Goal: Find specific page/section: Find specific page/section

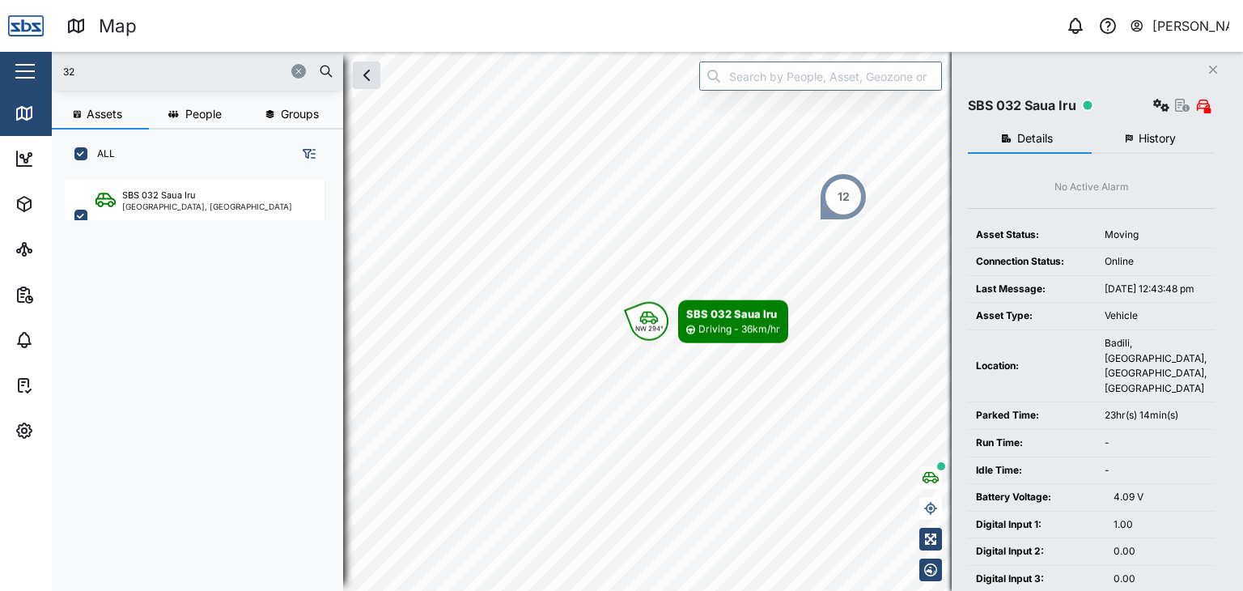
scroll to position [392, 252]
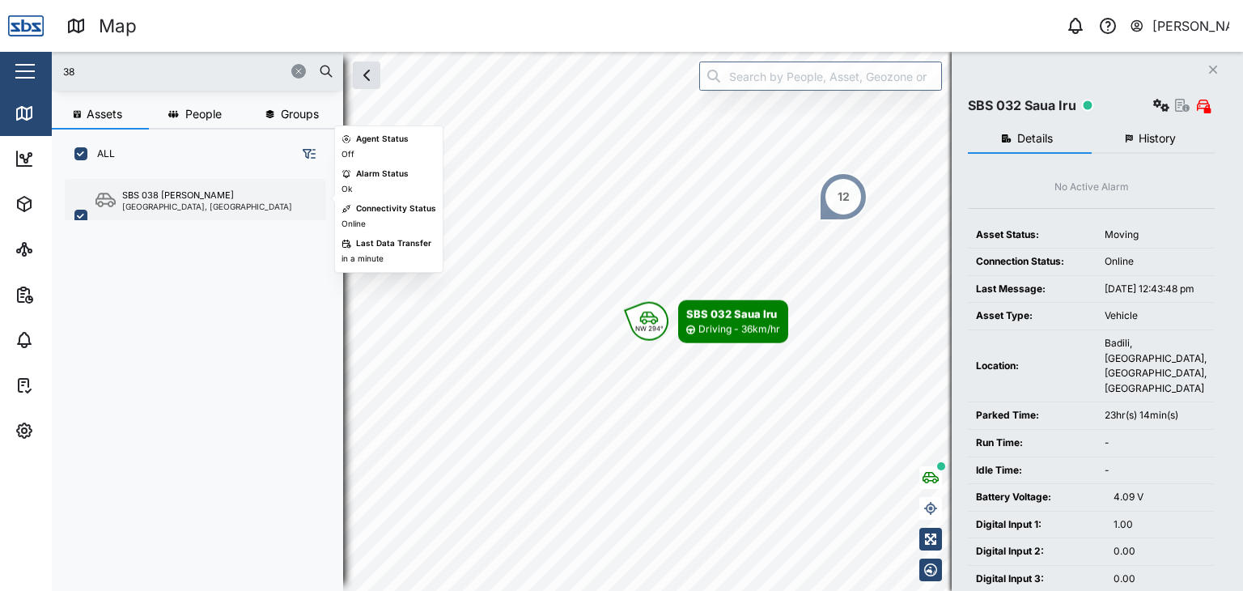
click at [214, 199] on div "SBS 038 [PERSON_NAME]" at bounding box center [207, 196] width 170 height 14
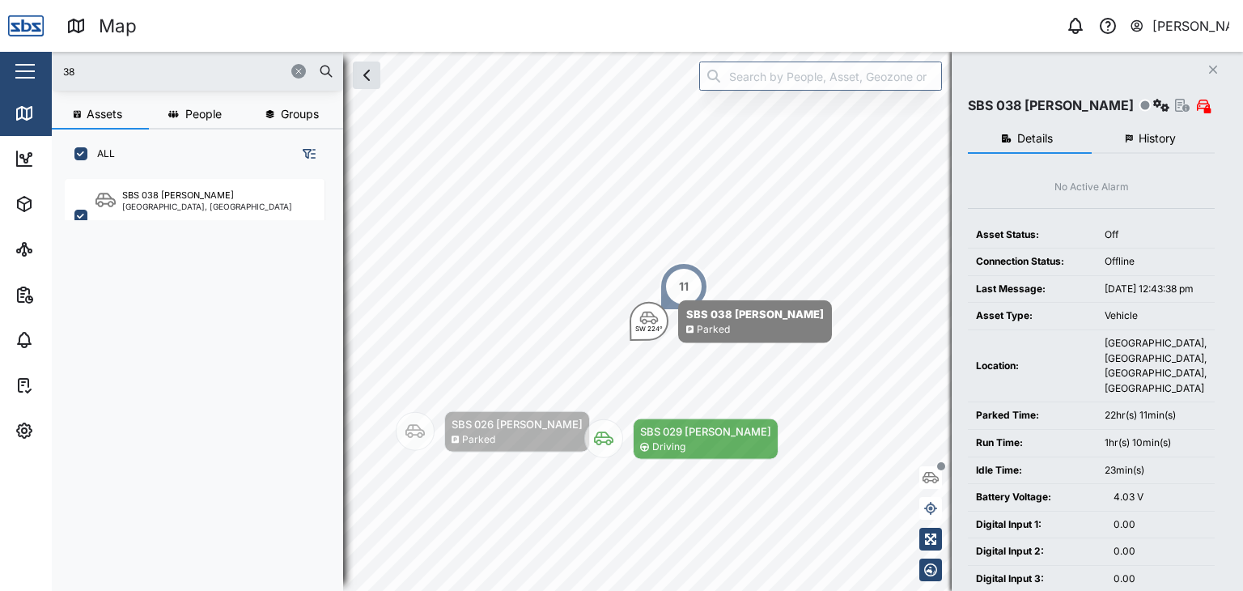
drag, startPoint x: 75, startPoint y: 67, endPoint x: 45, endPoint y: 69, distance: 30.0
click at [45, 69] on div "Map 0 [PERSON_NAME] Close Map Dashboard Assets ATS Camera Generator Personnel T…" at bounding box center [621, 295] width 1243 height 591
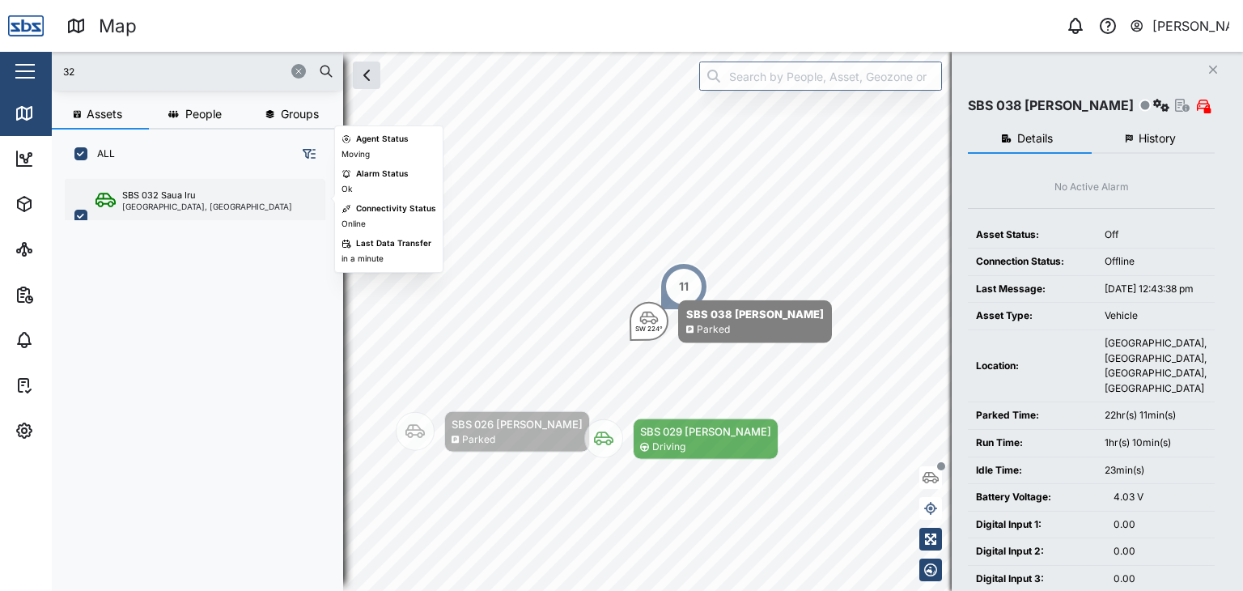
click at [204, 193] on div "SBS 032 Saua Iru" at bounding box center [207, 196] width 170 height 14
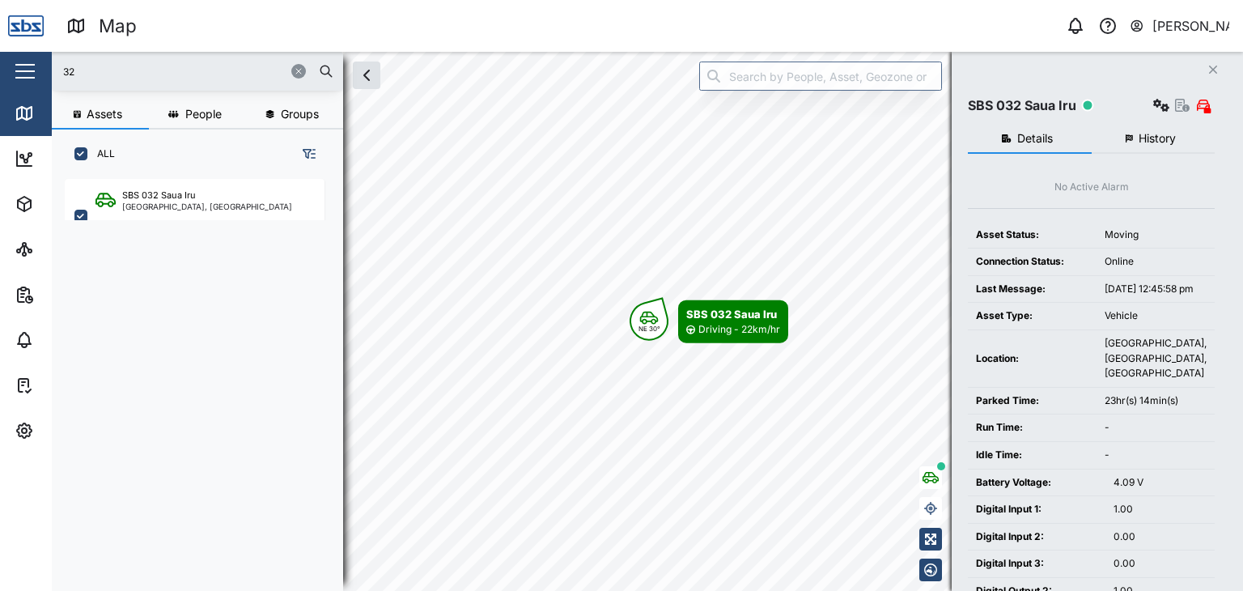
drag, startPoint x: 76, startPoint y: 72, endPoint x: 39, endPoint y: 72, distance: 37.2
click at [39, 72] on div "Map 0 [PERSON_NAME] Close Map Dashboard Assets ATS Camera Generator Personnel T…" at bounding box center [621, 295] width 1243 height 591
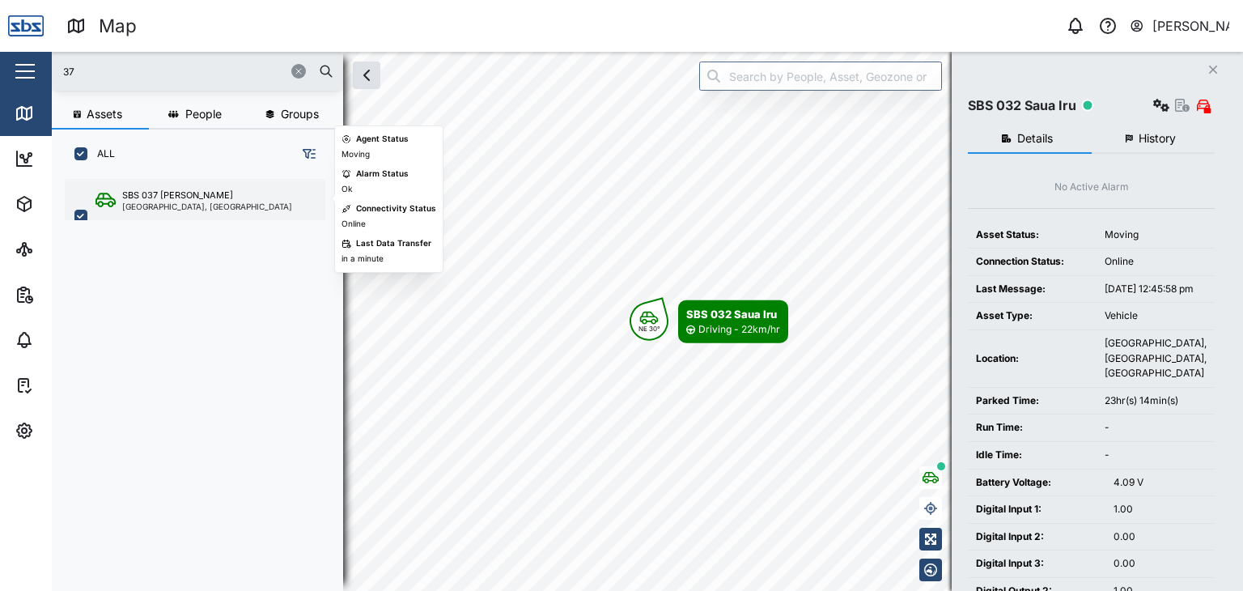
click at [167, 199] on div "SBS 037 [PERSON_NAME]" at bounding box center [177, 196] width 111 height 14
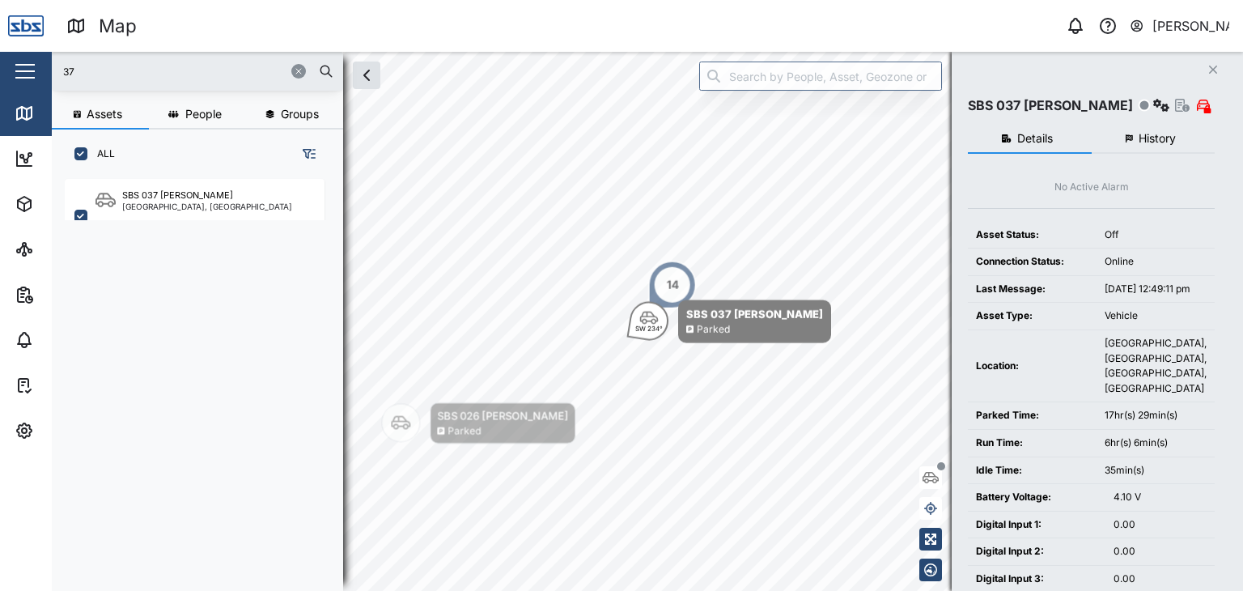
drag, startPoint x: 93, startPoint y: 61, endPoint x: 36, endPoint y: 45, distance: 59.7
click at [36, 45] on div "Map 0 [PERSON_NAME] Close Map Dashboard Assets ATS Camera Generator Personnel T…" at bounding box center [621, 295] width 1243 height 591
type input "32"
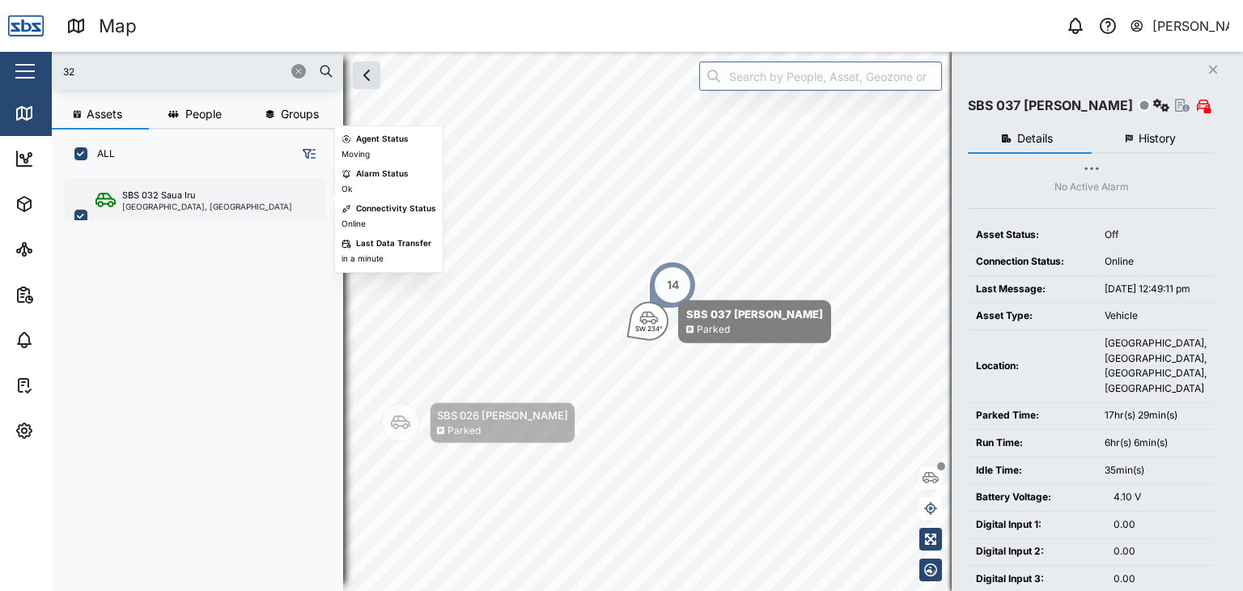
click at [175, 197] on div "SBS 032 Saua Iru" at bounding box center [159, 196] width 74 height 14
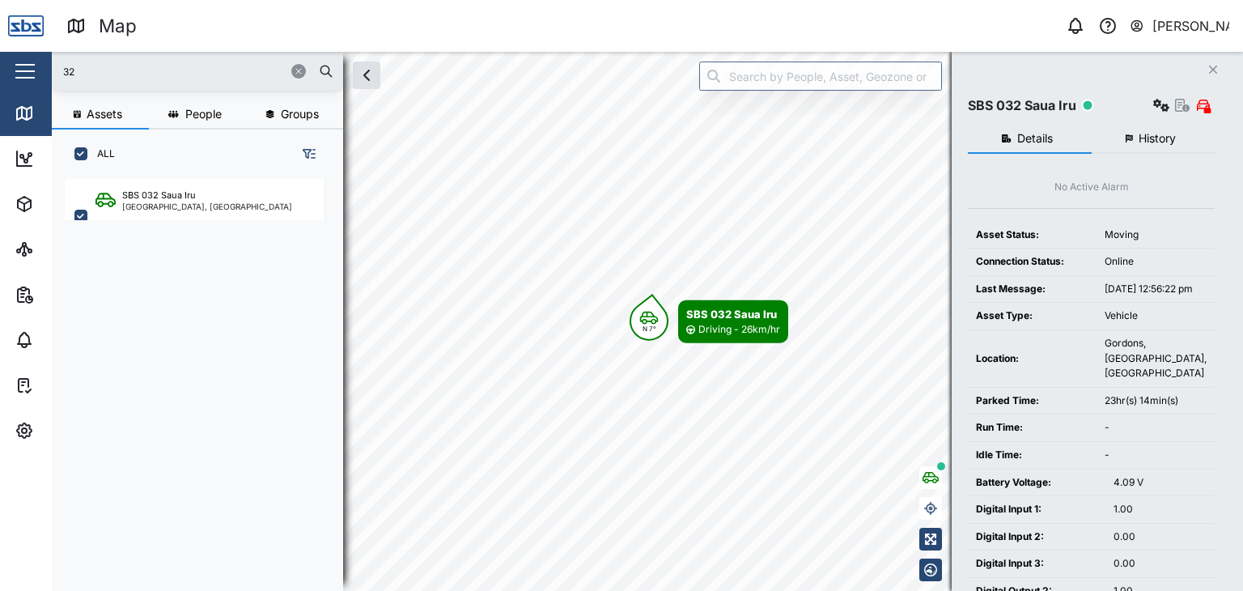
click at [88, 69] on input "32" at bounding box center [197, 71] width 272 height 24
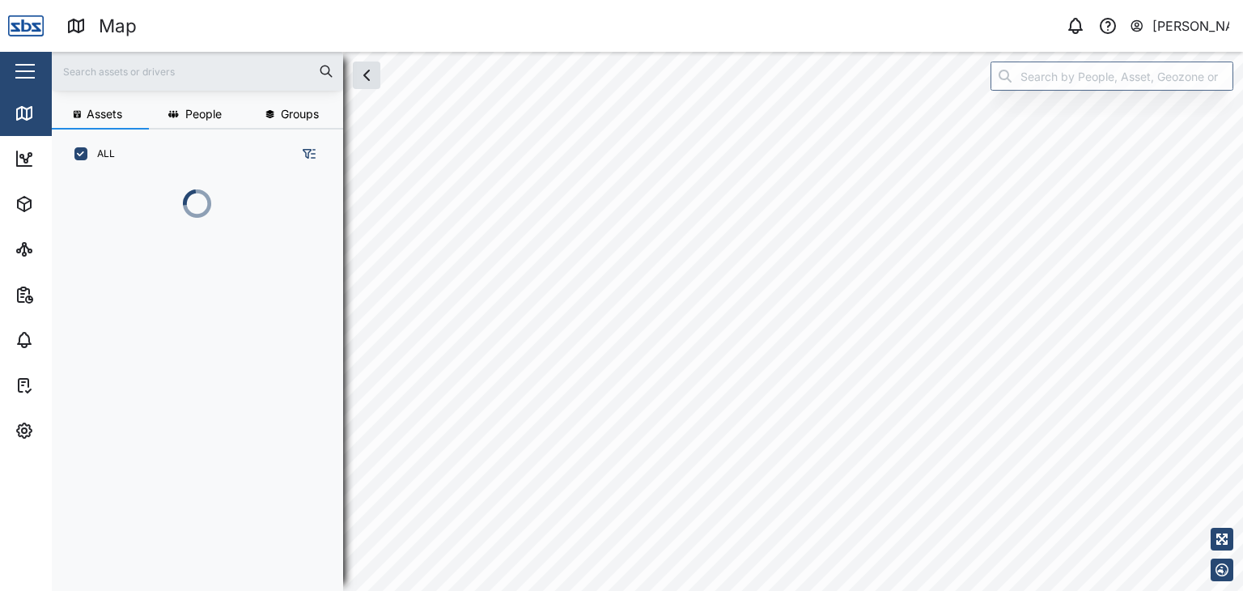
scroll to position [392, 252]
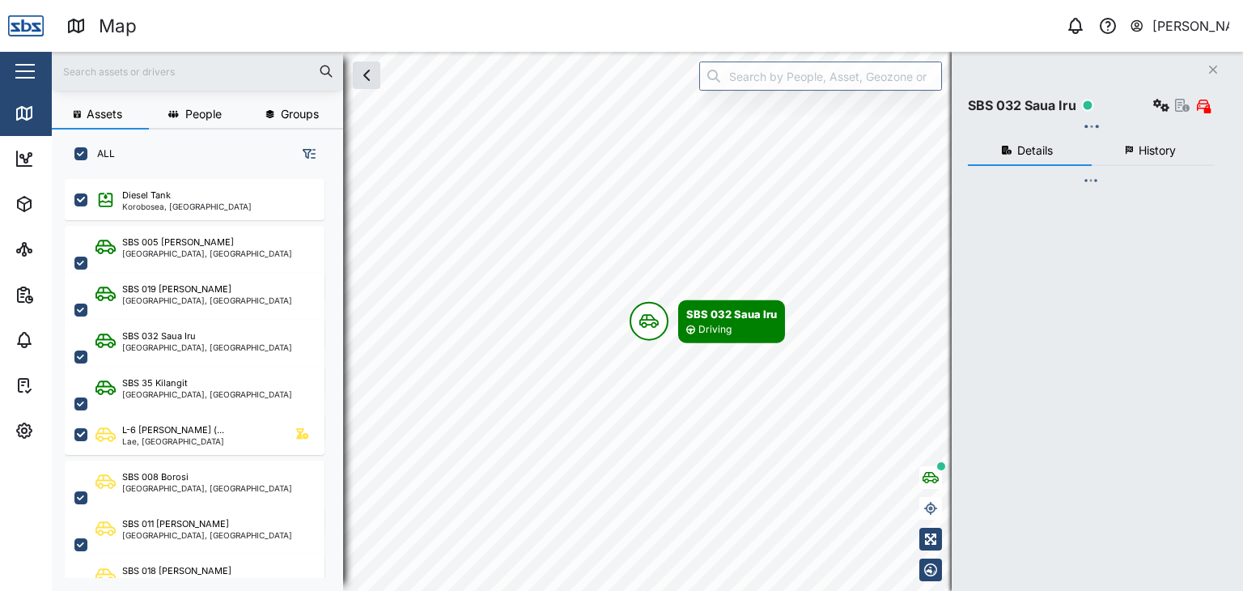
checkbox input "true"
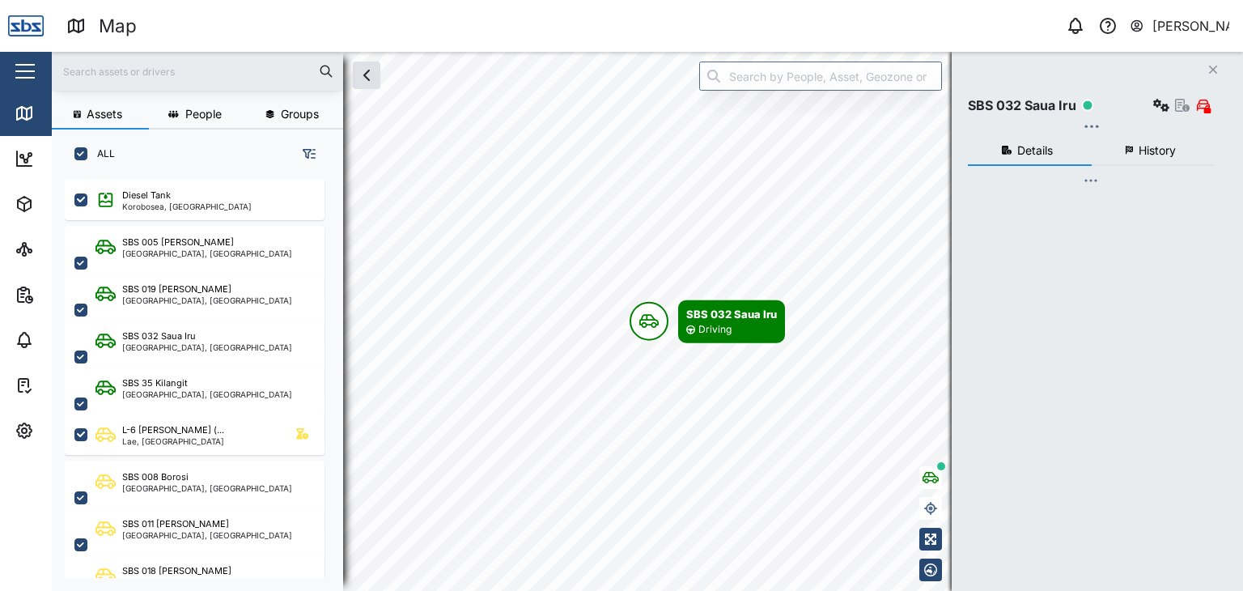
checkbox input "true"
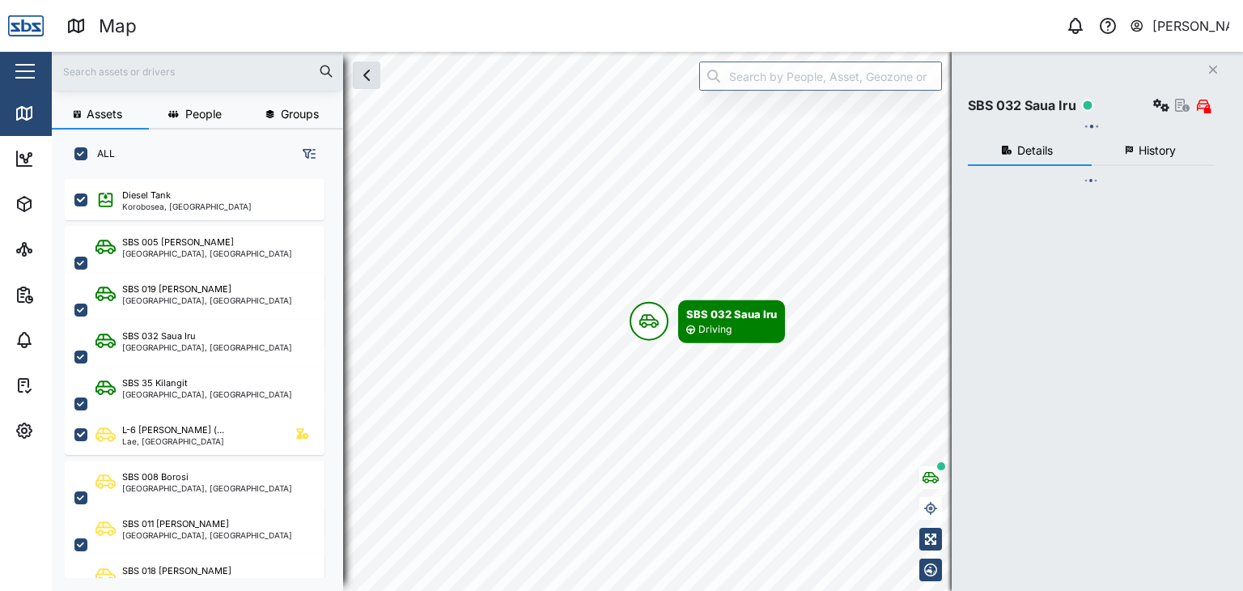
checkbox input "true"
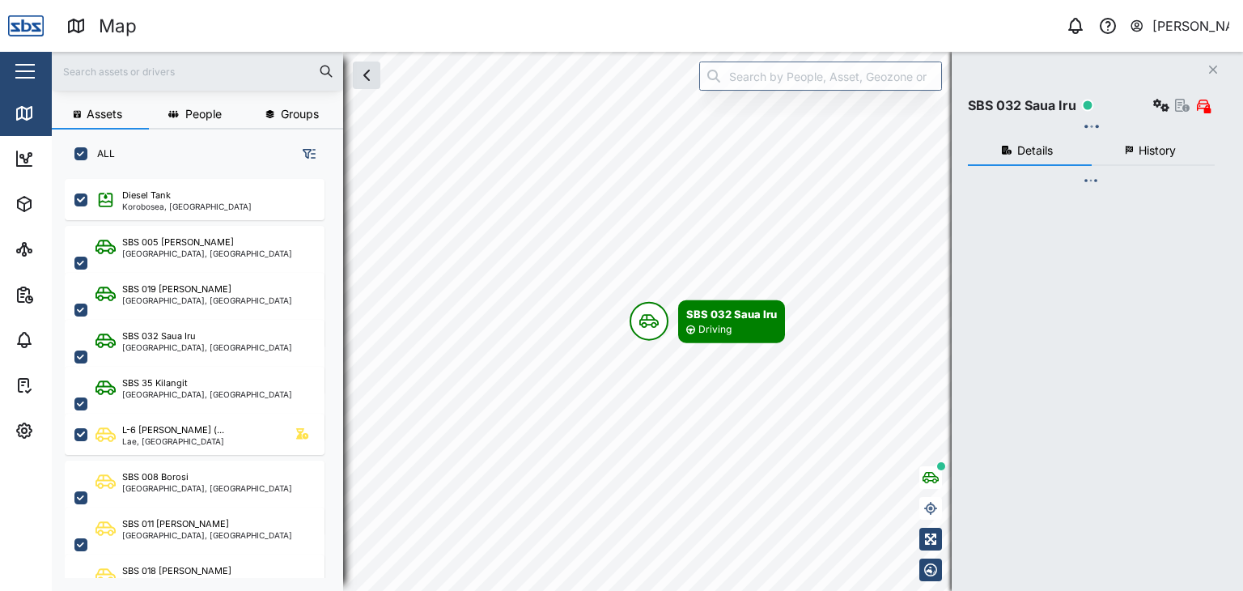
checkbox input "true"
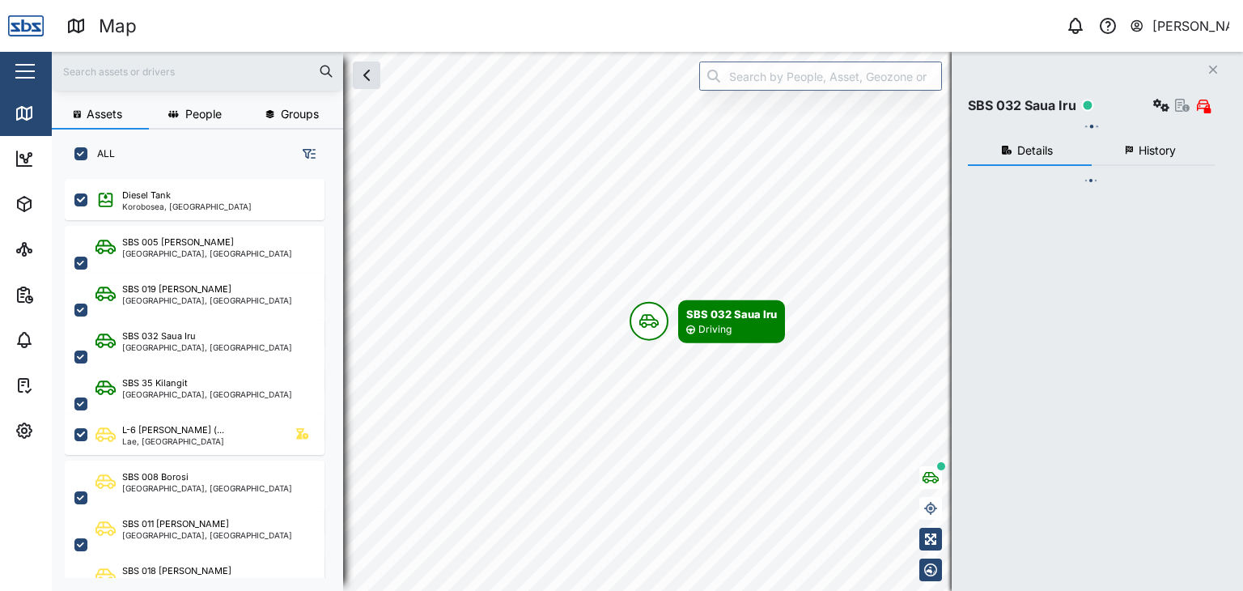
checkbox input "true"
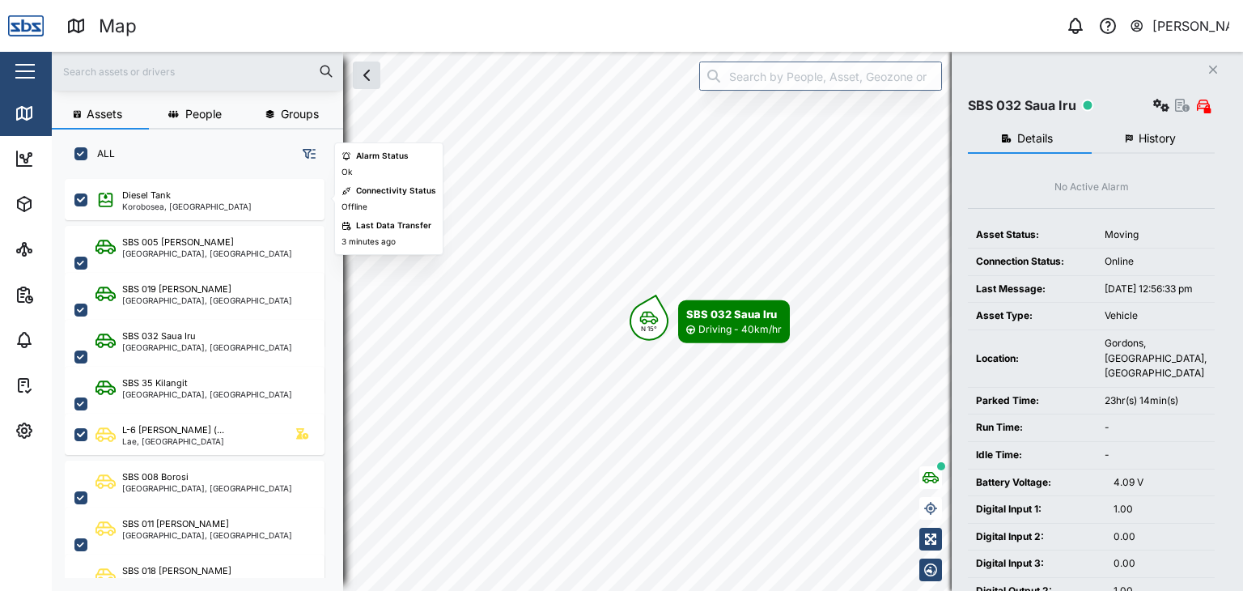
scroll to position [0, 0]
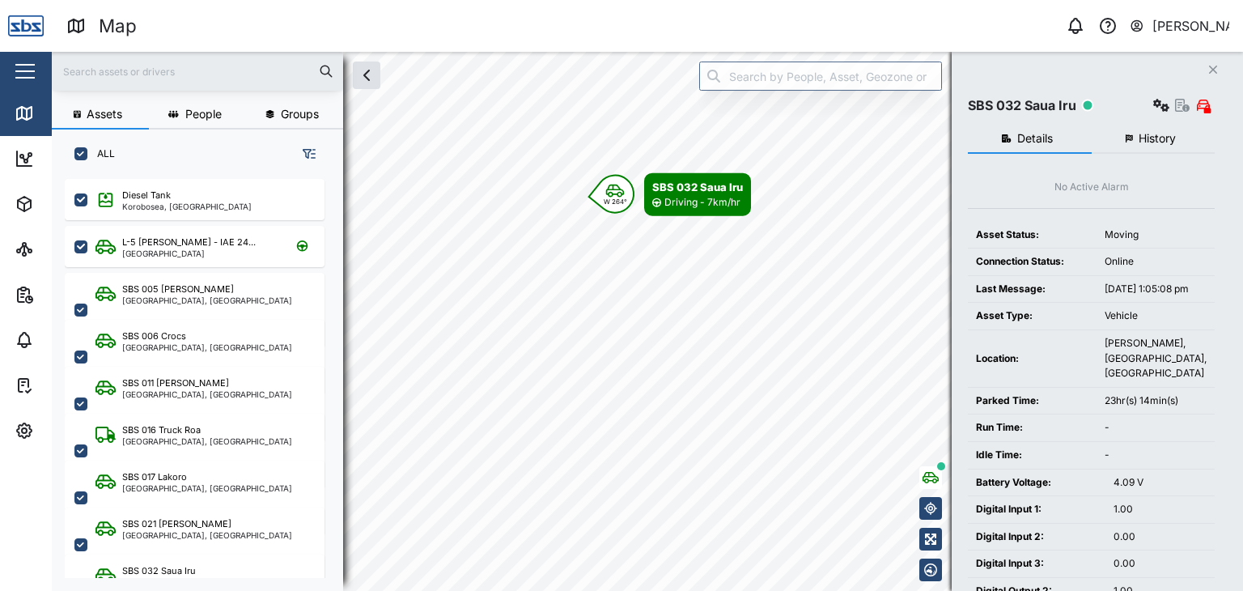
click at [117, 79] on input "text" at bounding box center [197, 71] width 272 height 24
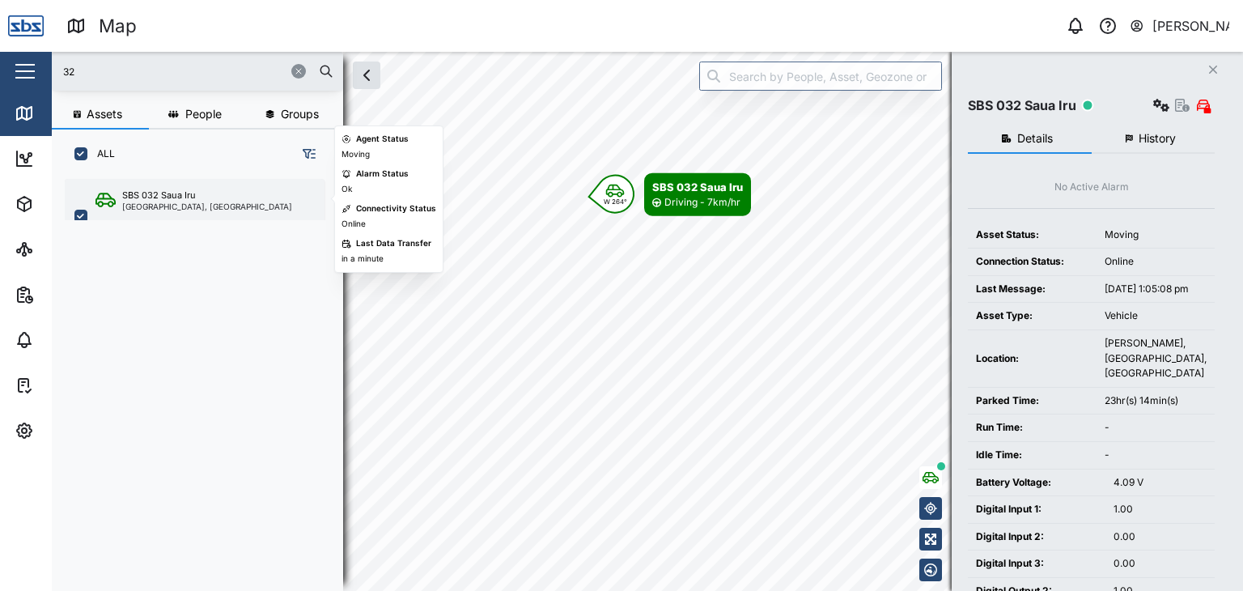
click at [164, 202] on div "[GEOGRAPHIC_DATA], [GEOGRAPHIC_DATA]" at bounding box center [207, 206] width 170 height 8
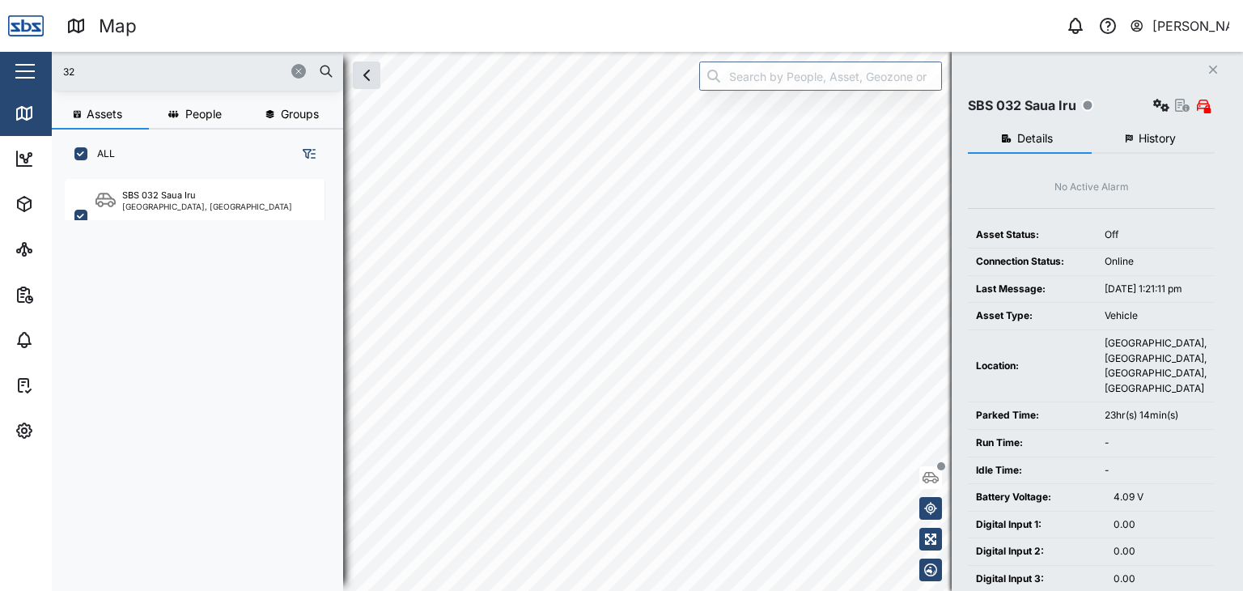
drag, startPoint x: 98, startPoint y: 83, endPoint x: 28, endPoint y: 74, distance: 70.3
click at [28, 74] on div "Map 0 Vijay Kumar Close Map Dashboard Assets ATS Camera Generator Personnel Tan…" at bounding box center [621, 295] width 1243 height 591
drag, startPoint x: 91, startPoint y: 68, endPoint x: 45, endPoint y: 66, distance: 46.2
click at [45, 66] on div "Map 0 Vijay Kumar Close Map Dashboard Assets ATS Camera Generator Personnel Tan…" at bounding box center [621, 295] width 1243 height 591
type input "32"
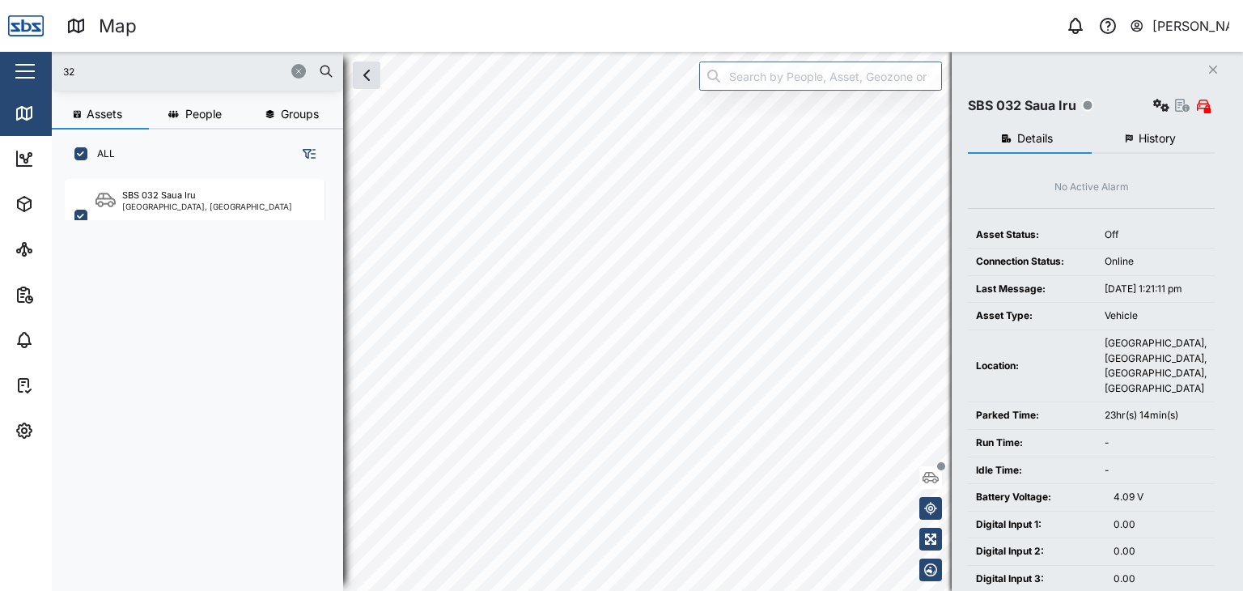
click at [183, 220] on div "SBS 032 Saua [GEOGRAPHIC_DATA], [GEOGRAPHIC_DATA]" at bounding box center [204, 375] width 278 height 405
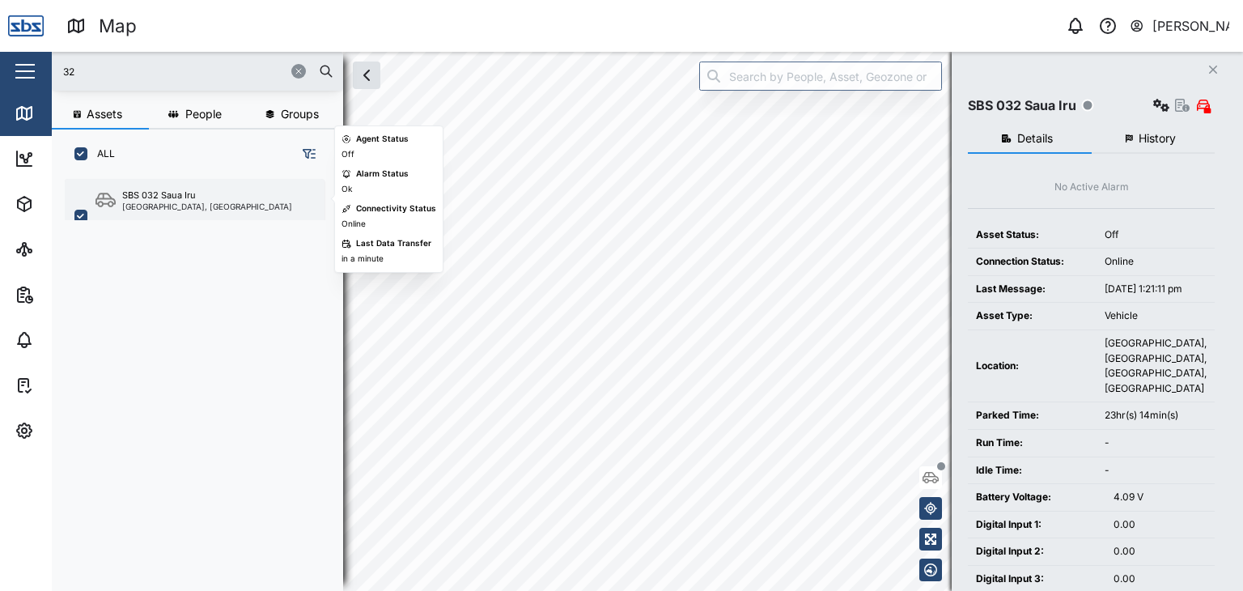
click at [194, 202] on div "[GEOGRAPHIC_DATA], [GEOGRAPHIC_DATA]" at bounding box center [207, 206] width 170 height 8
